Goal: Task Accomplishment & Management: Complete application form

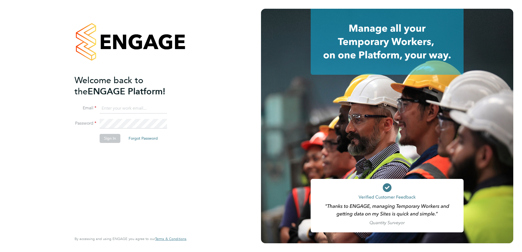
type input "[PERSON_NAME][EMAIL_ADDRESS][DOMAIN_NAME]"
click at [105, 136] on button "Sign In" at bounding box center [110, 138] width 21 height 9
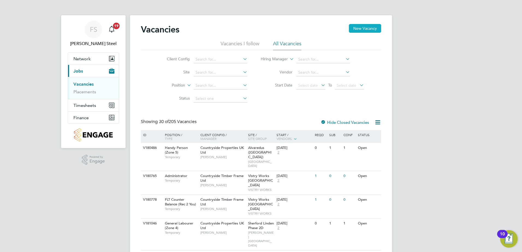
click at [364, 29] on button "New Vacancy" at bounding box center [365, 28] width 32 height 9
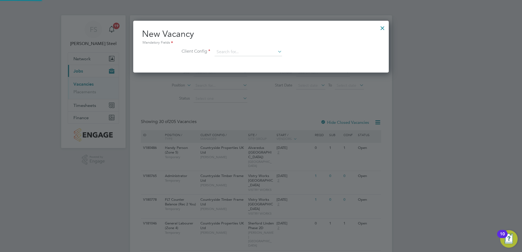
scroll to position [52, 256]
